Goal: Check status: Check status

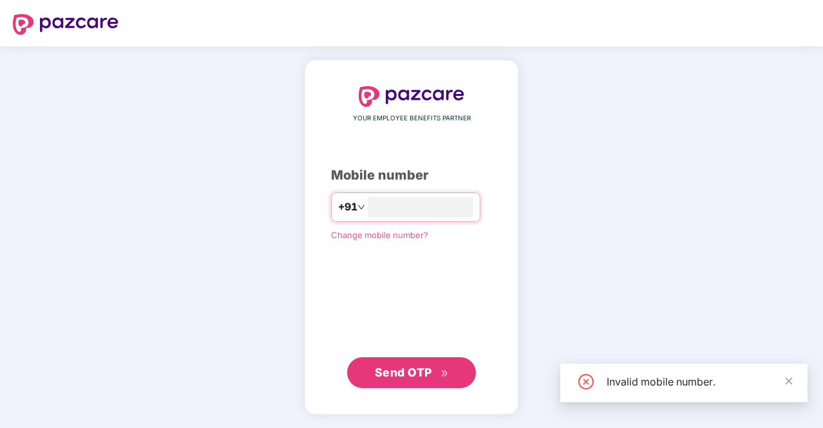
type input "*"
type input "**********"
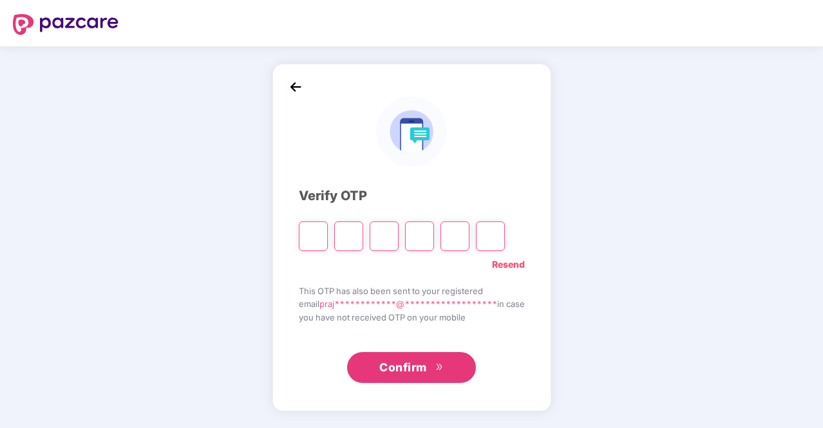
type input "*"
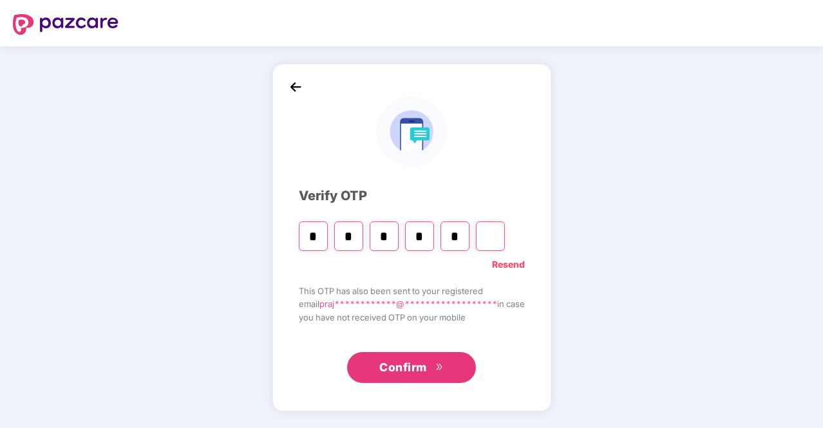
type input "*"
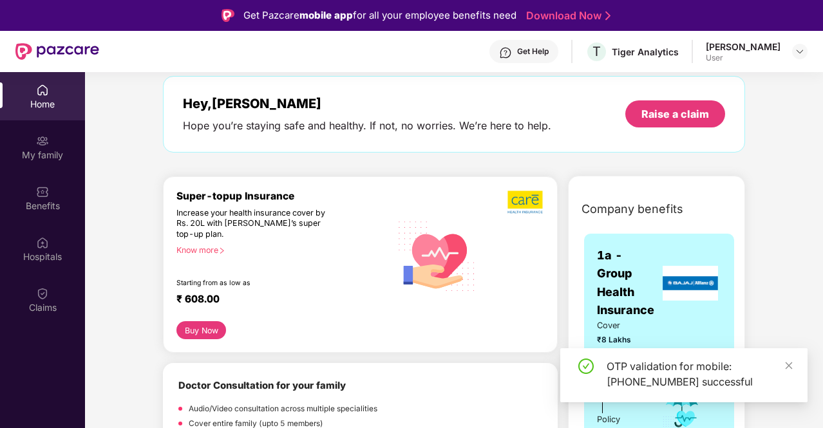
scroll to position [58, 0]
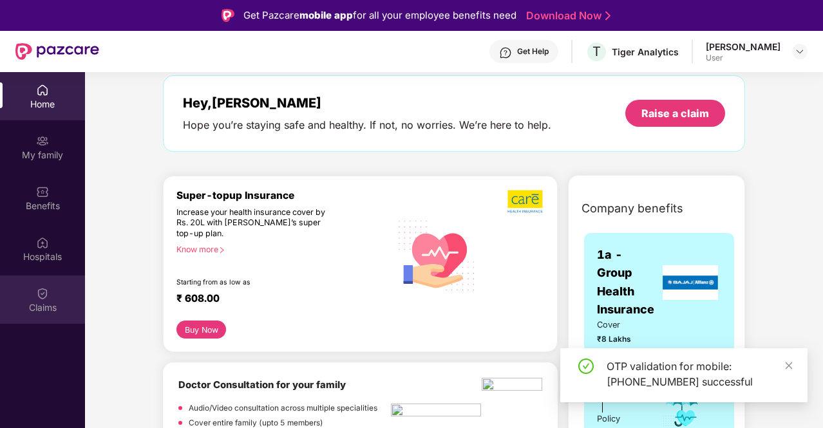
click at [44, 304] on div "Claims" at bounding box center [42, 307] width 85 height 13
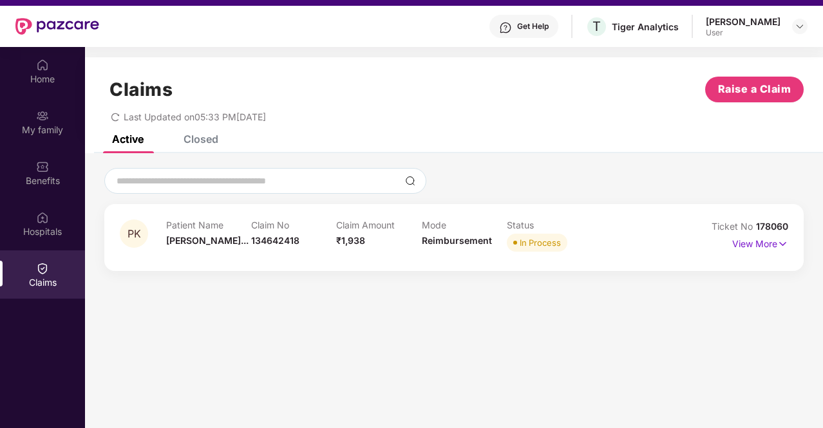
scroll to position [27, 0]
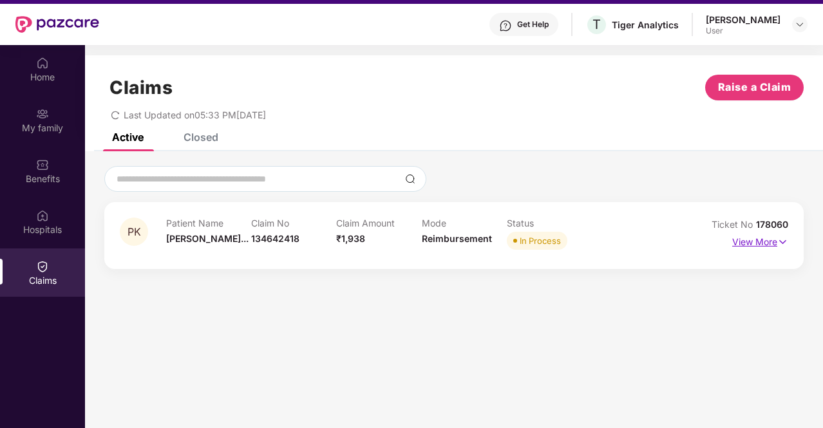
click at [762, 243] on p "View More" at bounding box center [760, 240] width 56 height 17
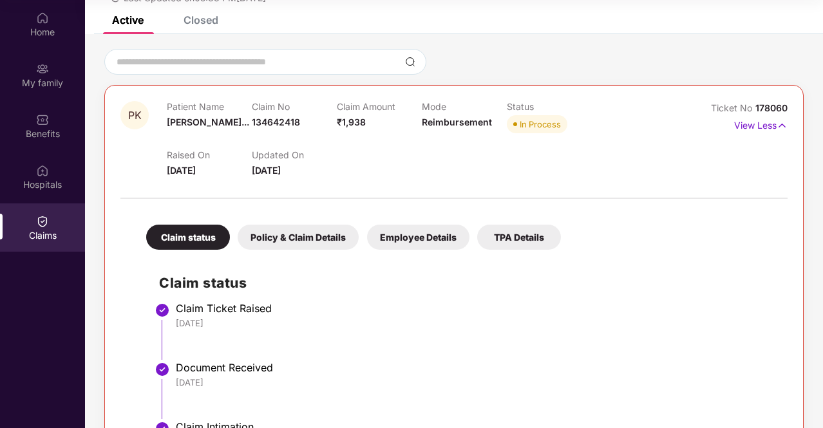
scroll to position [54, 0]
